Goal: Task Accomplishment & Management: Use online tool/utility

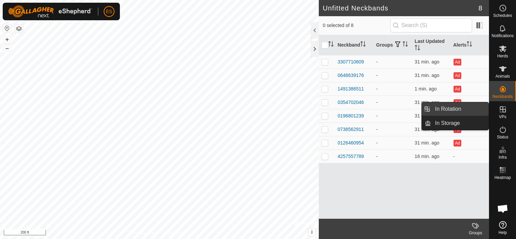
click at [474, 108] on link "In Rotation" at bounding box center [460, 108] width 58 height 13
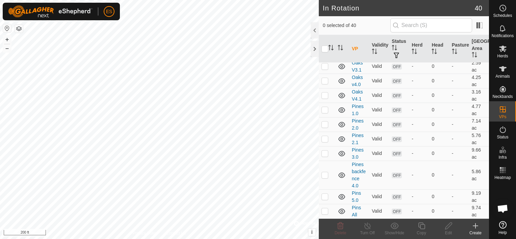
scroll to position [718, 0]
click at [323, 177] on p-checkbox at bounding box center [324, 174] width 7 height 5
checkbox input "false"
click at [326, 200] on td at bounding box center [327, 196] width 16 height 15
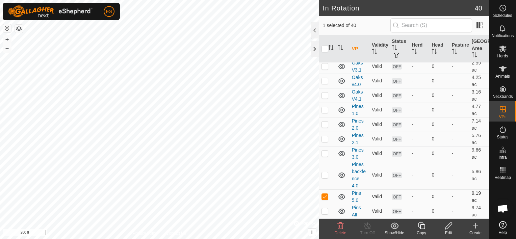
click at [326, 198] on p-checkbox at bounding box center [324, 196] width 7 height 5
checkbox input "false"
click at [326, 171] on td at bounding box center [327, 175] width 16 height 29
checkbox input "true"
click at [324, 195] on p-checkbox at bounding box center [324, 196] width 7 height 5
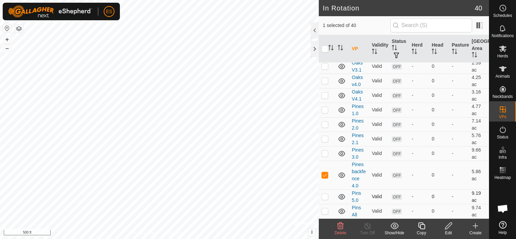
checkbox input "true"
click at [328, 167] on td at bounding box center [327, 175] width 16 height 29
checkbox input "false"
click at [450, 228] on icon at bounding box center [448, 226] width 8 height 8
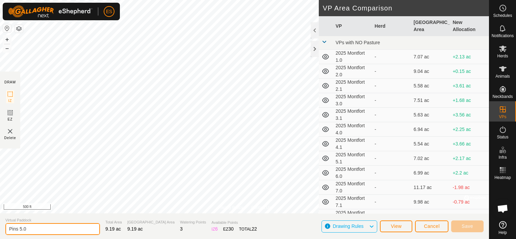
drag, startPoint x: 27, startPoint y: 230, endPoint x: 13, endPoint y: 225, distance: 14.6
click at [13, 225] on input "Pins 5.0" at bounding box center [52, 229] width 94 height 12
type input "Pines and oaks all"
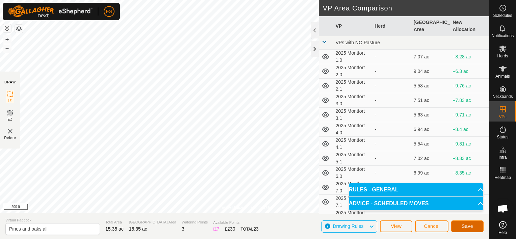
click at [469, 225] on span "Save" at bounding box center [466, 225] width 11 height 5
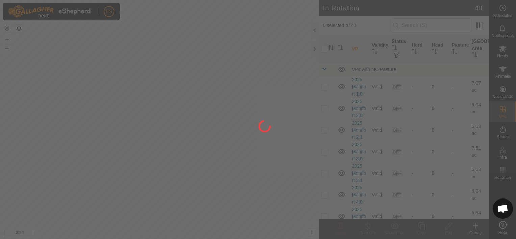
click at [502, 55] on div at bounding box center [258, 119] width 516 height 239
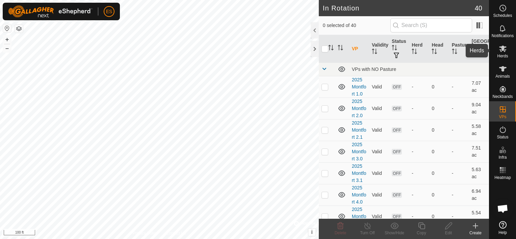
click at [502, 53] on es-mob-svg-icon at bounding box center [502, 48] width 12 height 11
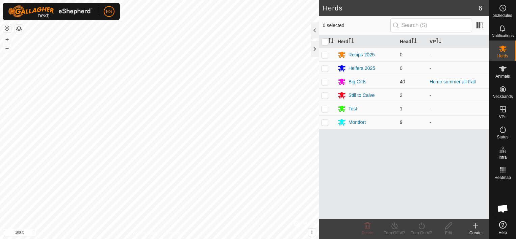
click at [325, 123] on p-checkbox at bounding box center [324, 121] width 7 height 5
checkbox input "true"
click at [421, 225] on icon at bounding box center [421, 226] width 8 height 8
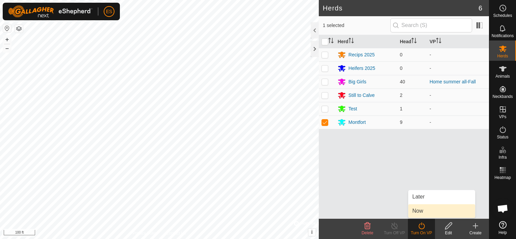
click at [418, 210] on link "Now" at bounding box center [441, 210] width 67 height 13
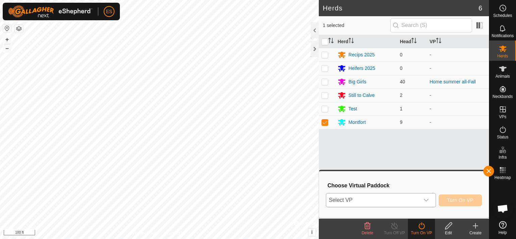
click at [429, 200] on icon "dropdown trigger" at bounding box center [425, 199] width 5 height 5
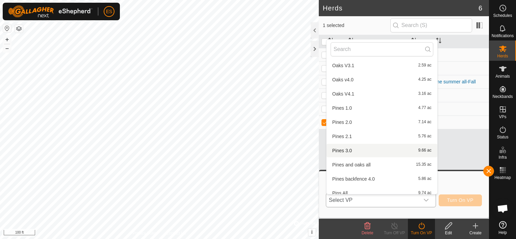
scroll to position [447, 0]
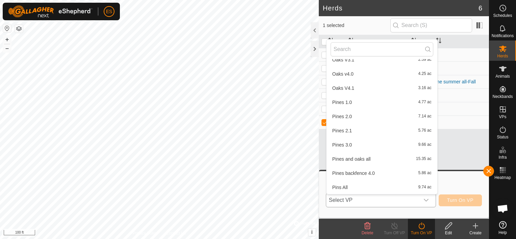
click at [375, 160] on li "Pines and oaks all 15.35 ac" at bounding box center [381, 158] width 111 height 13
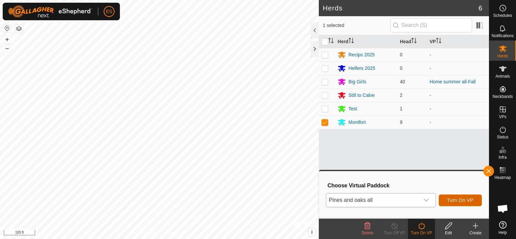
click at [466, 197] on button "Turn On VP" at bounding box center [459, 200] width 43 height 12
